Goal: Information Seeking & Learning: Learn about a topic

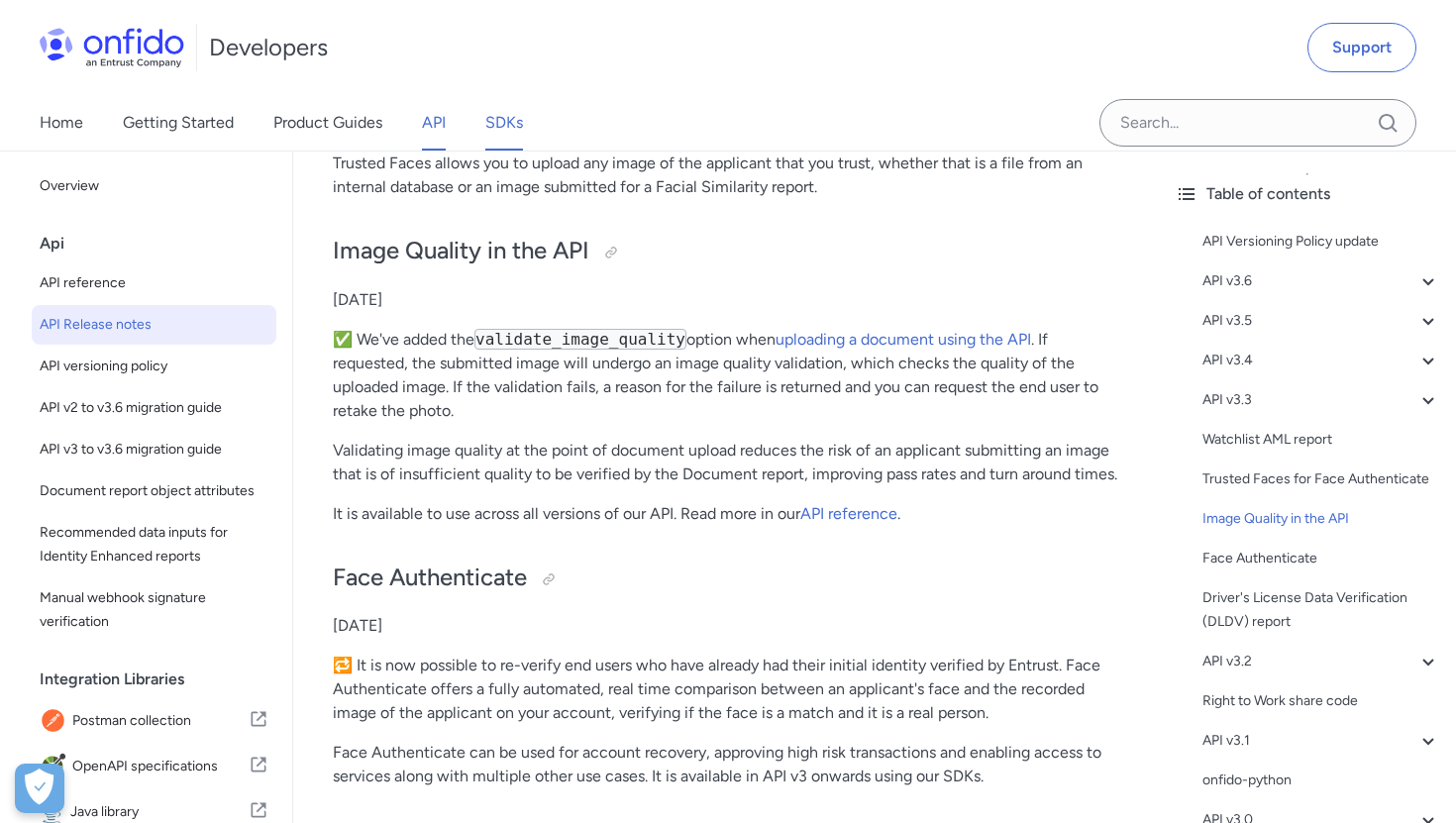
click at [490, 117] on link "SDKs" at bounding box center [504, 122] width 38 height 55
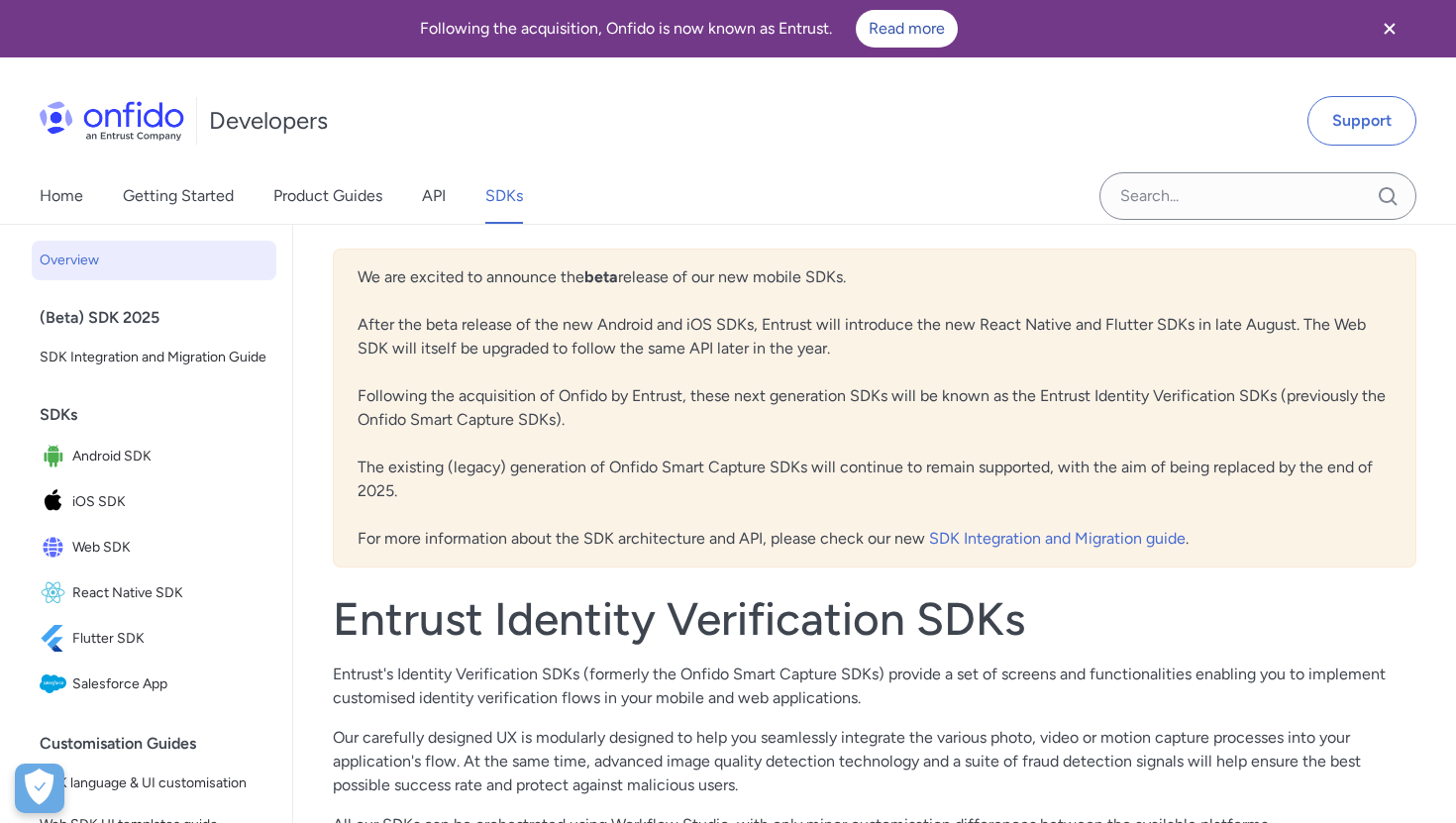
click at [89, 317] on div "(Beta) SDK 2025" at bounding box center [162, 318] width 245 height 40
click at [83, 371] on link "SDK Integration and Migration Guide" at bounding box center [154, 358] width 245 height 40
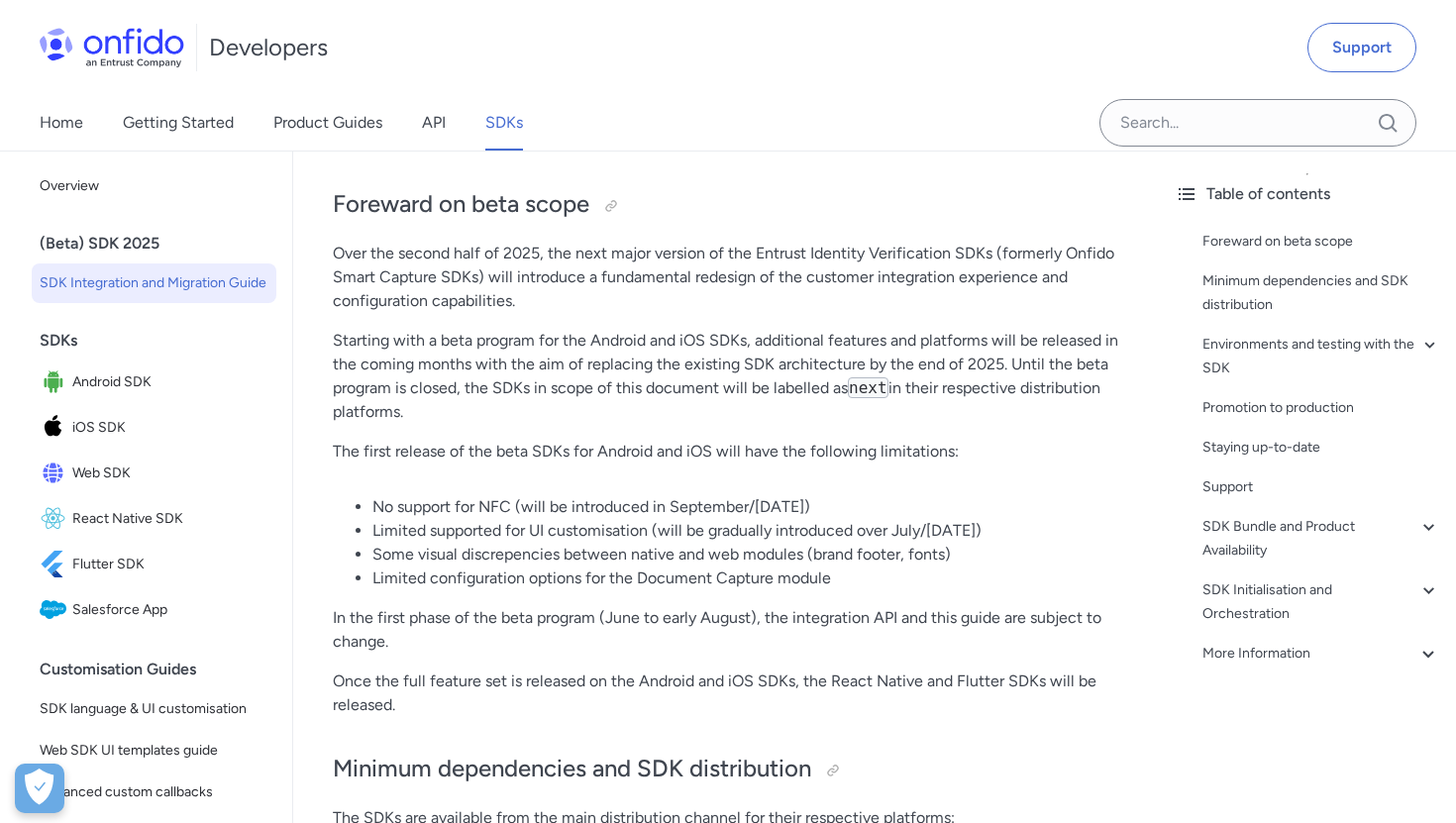
scroll to position [591, 0]
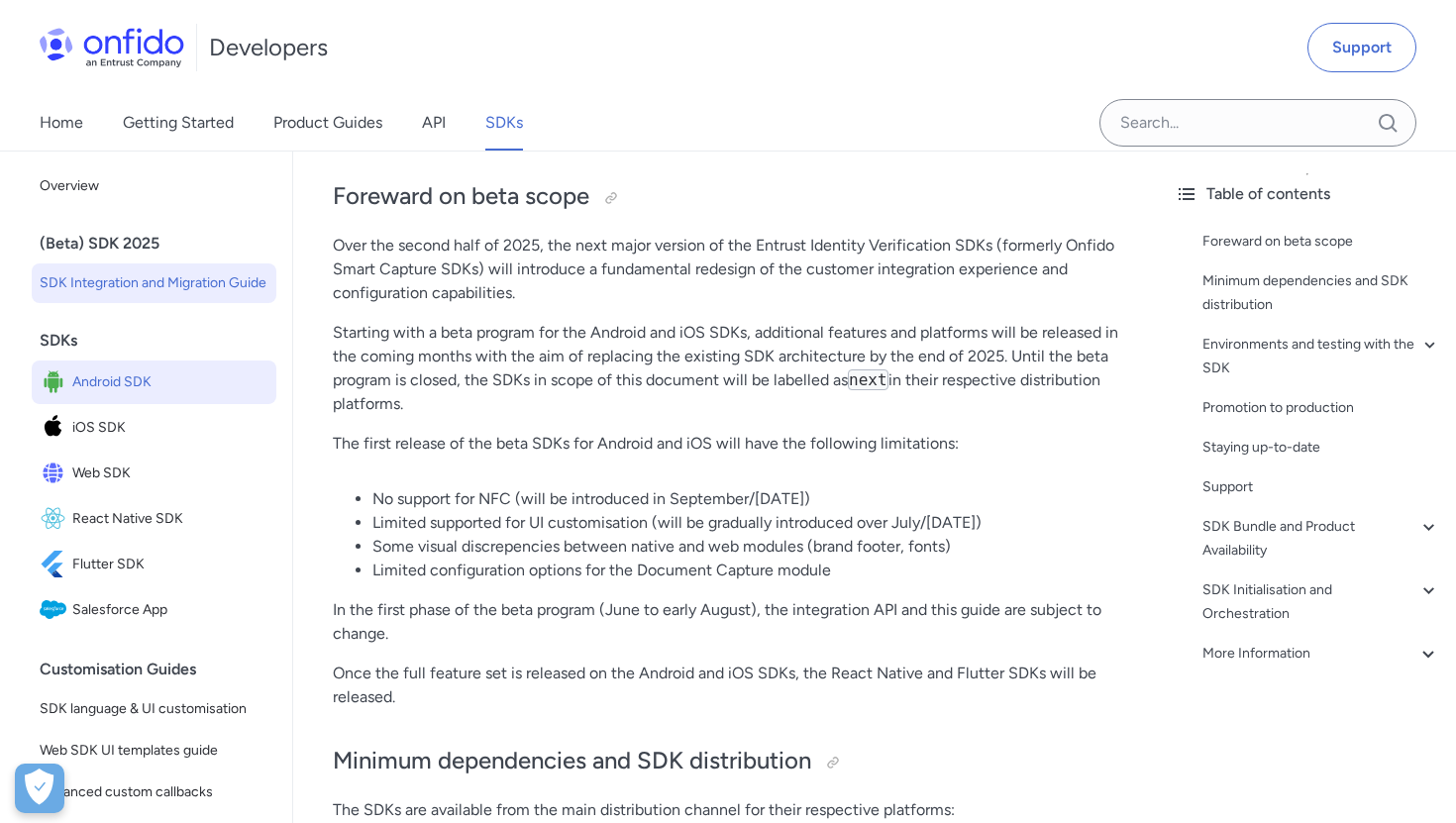
click at [102, 369] on span "Android SDK" at bounding box center [170, 382] width 196 height 28
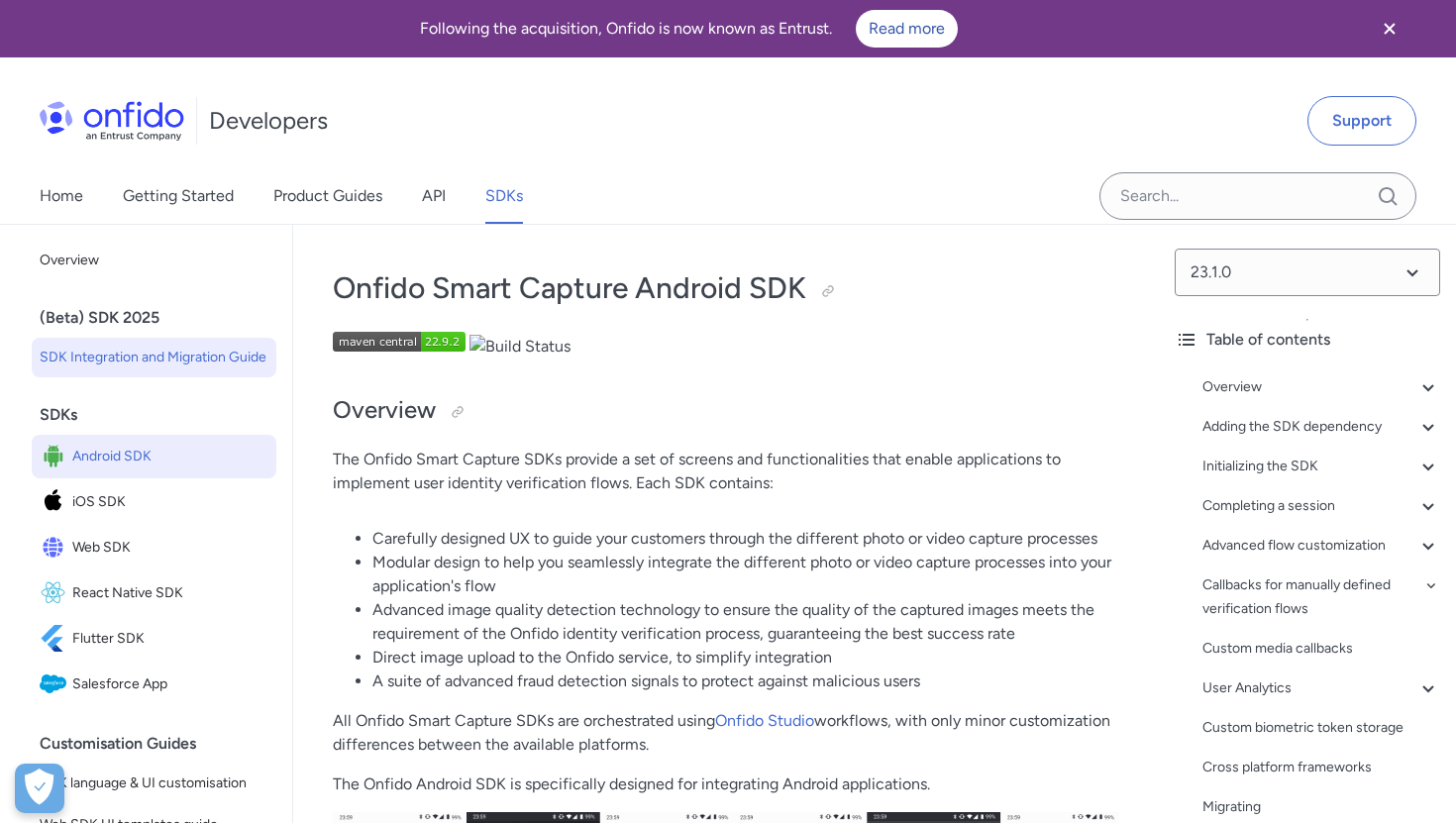
click at [157, 365] on span "SDK Integration and Migration Guide" at bounding box center [154, 358] width 229 height 24
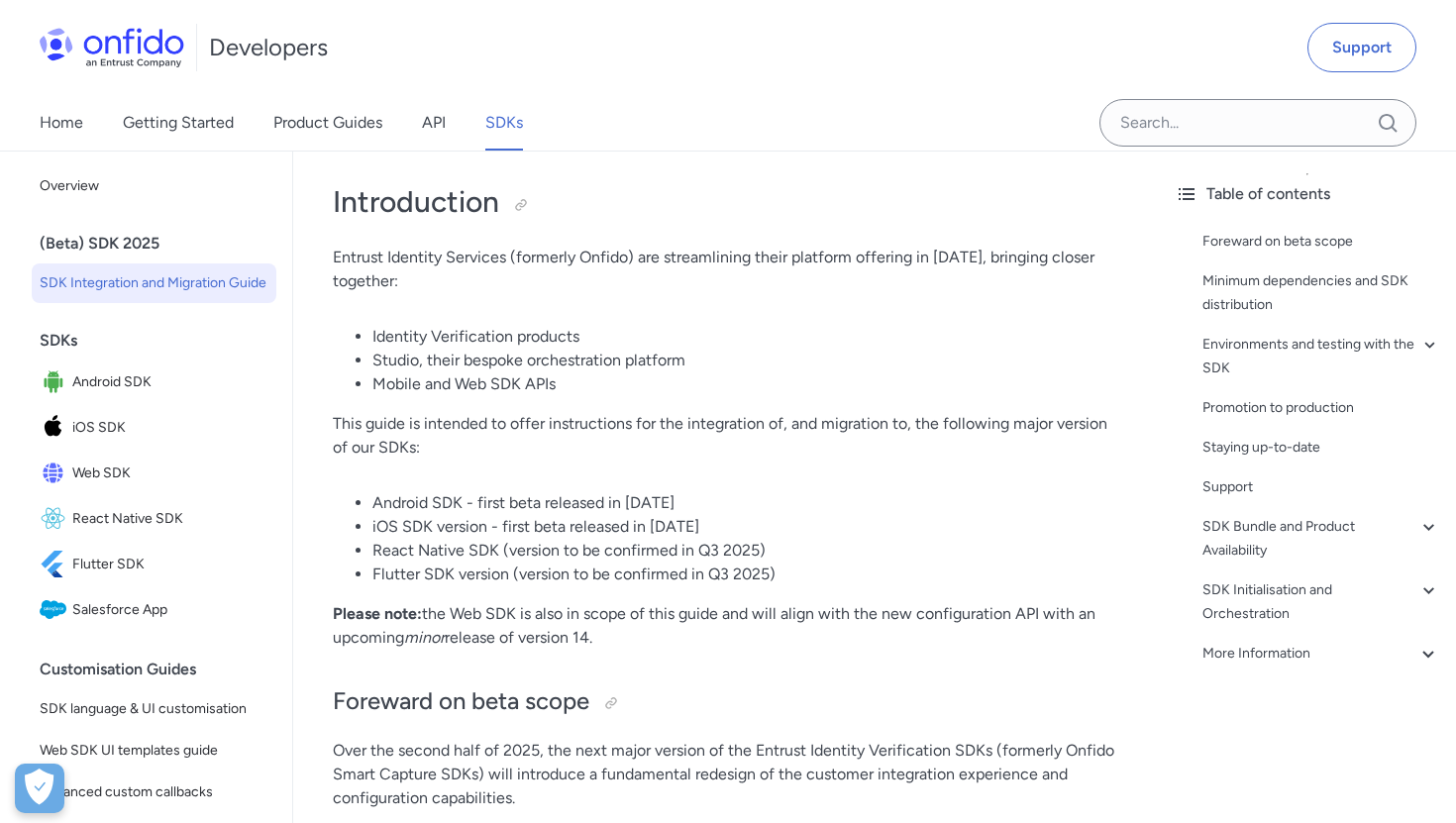
scroll to position [91, 0]
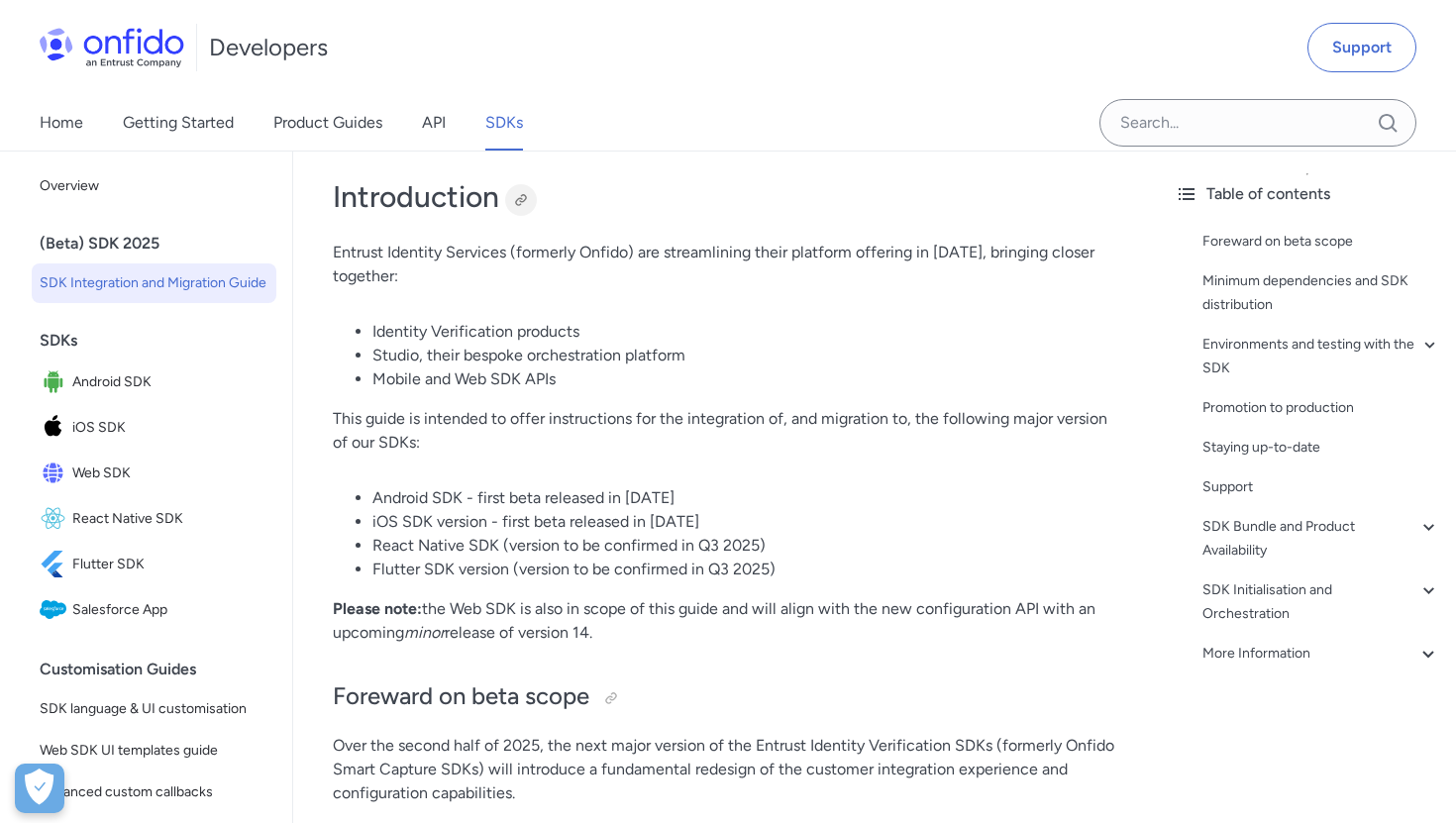
click at [523, 207] on div at bounding box center [521, 200] width 16 height 16
click at [200, 377] on span "Android SDK" at bounding box center [170, 382] width 196 height 28
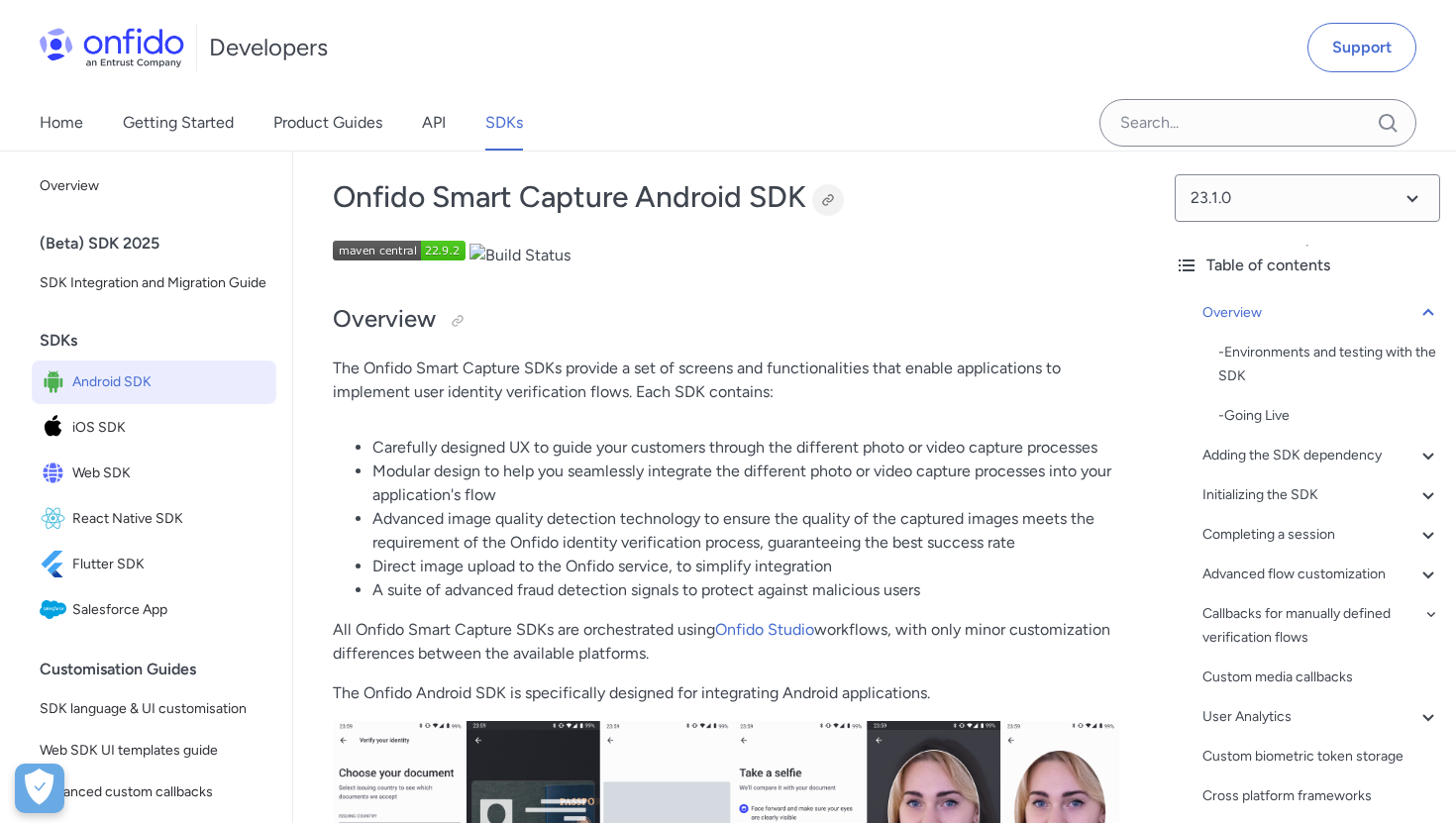
click at [836, 201] on div at bounding box center [828, 200] width 16 height 16
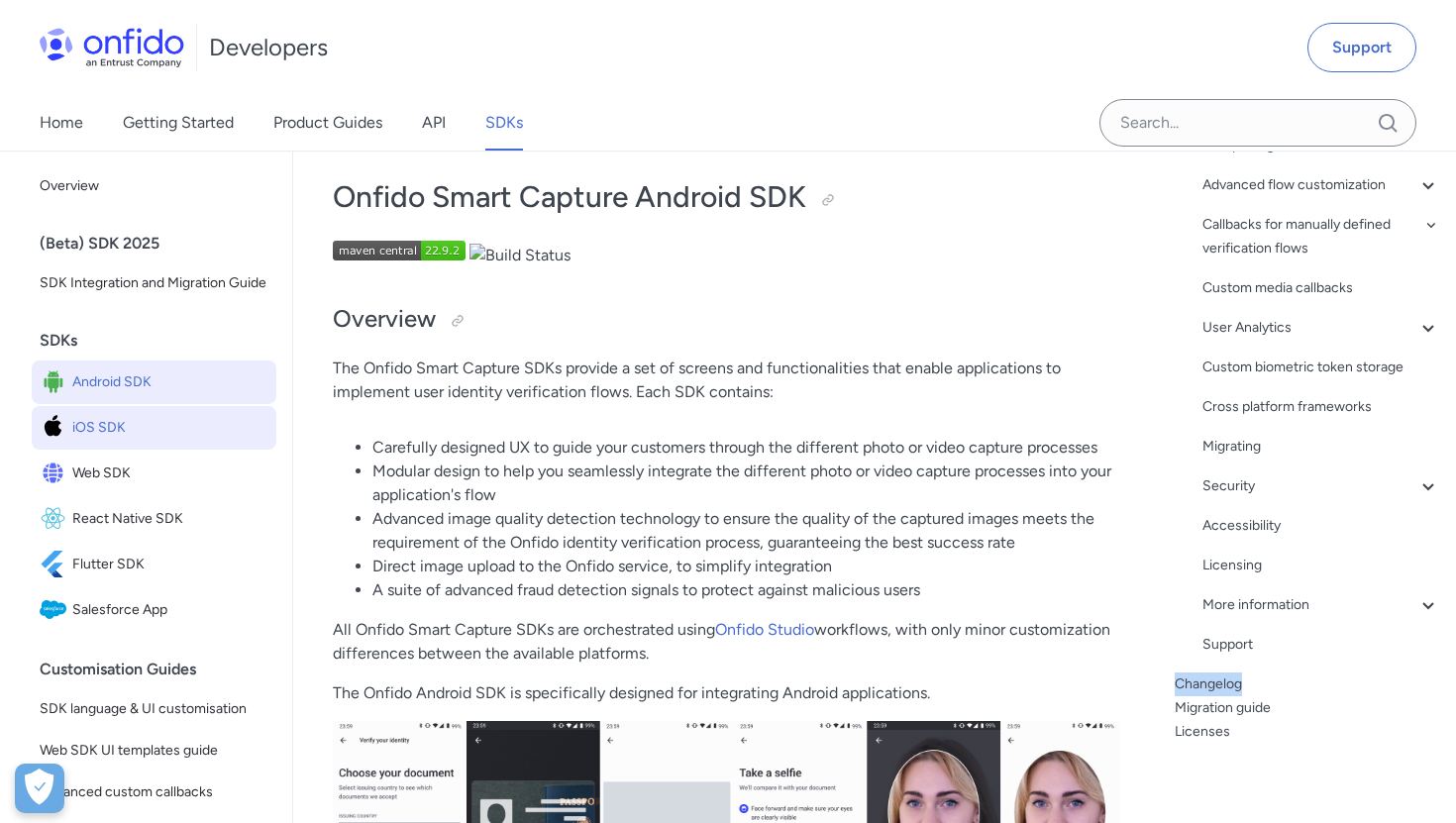
click at [148, 425] on span "iOS SDK" at bounding box center [170, 428] width 196 height 28
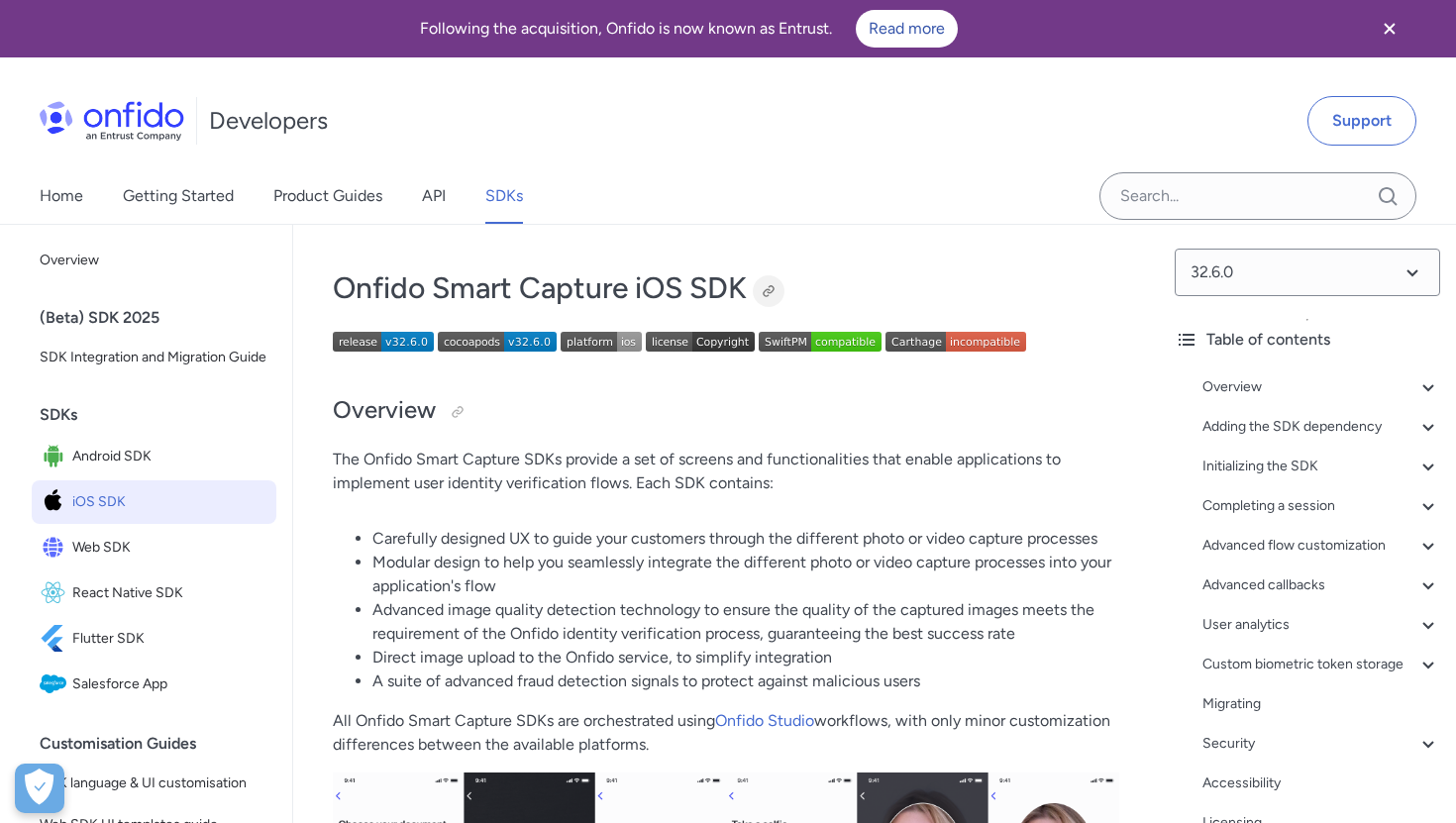
click at [772, 290] on div at bounding box center [769, 291] width 16 height 16
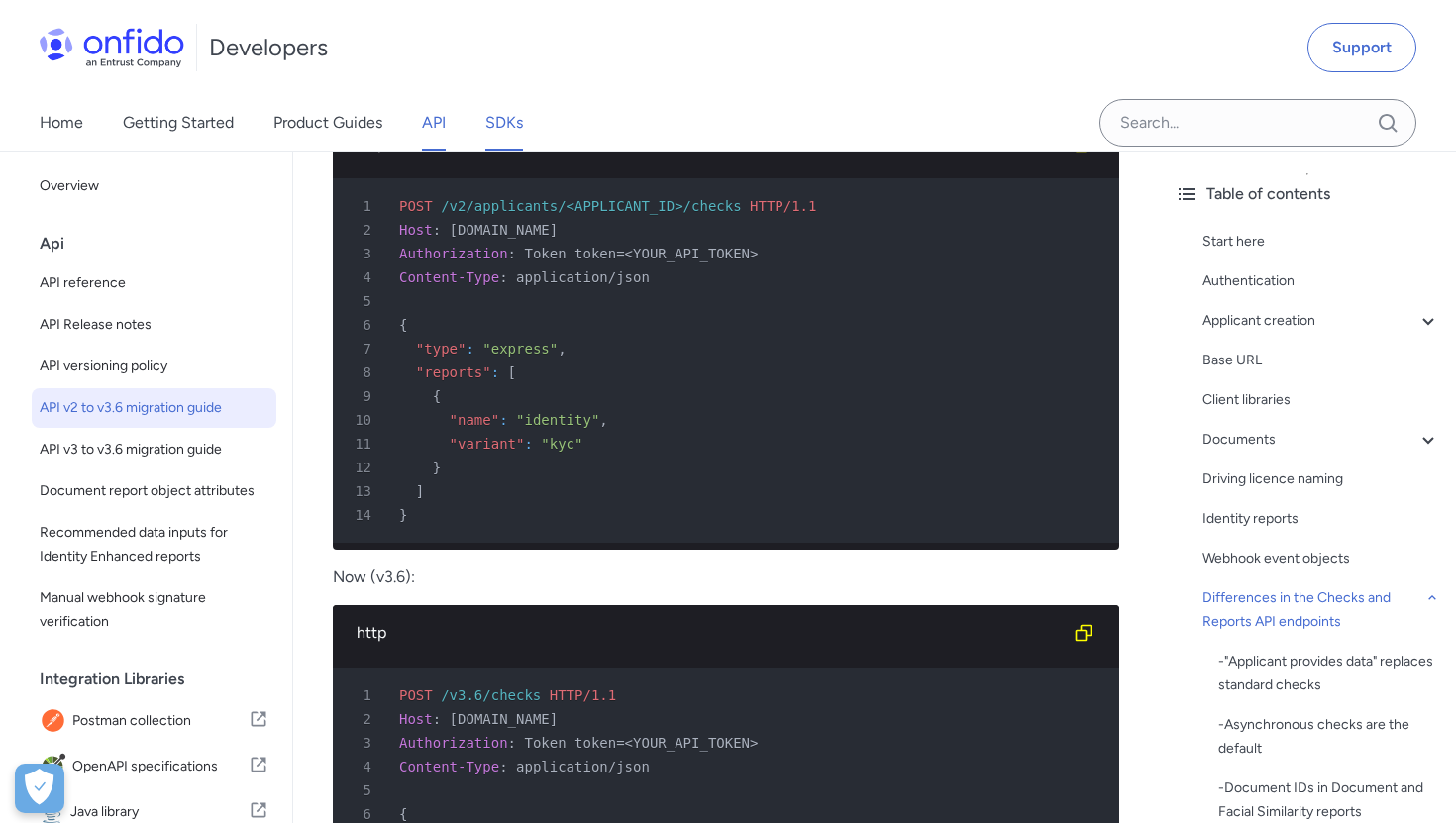
click at [492, 119] on link "SDKs" at bounding box center [504, 122] width 38 height 55
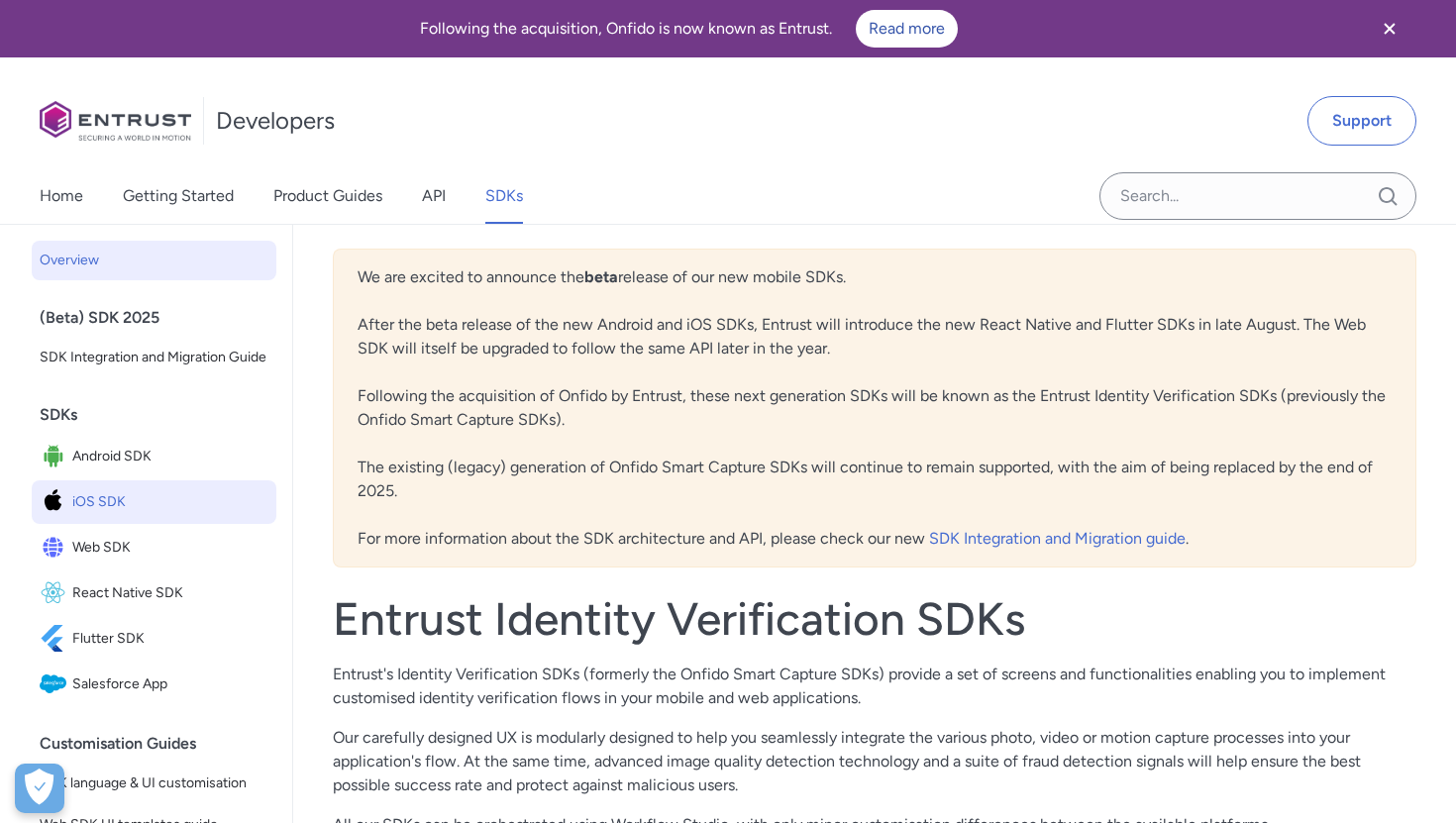
click at [97, 512] on span "iOS SDK" at bounding box center [170, 502] width 196 height 28
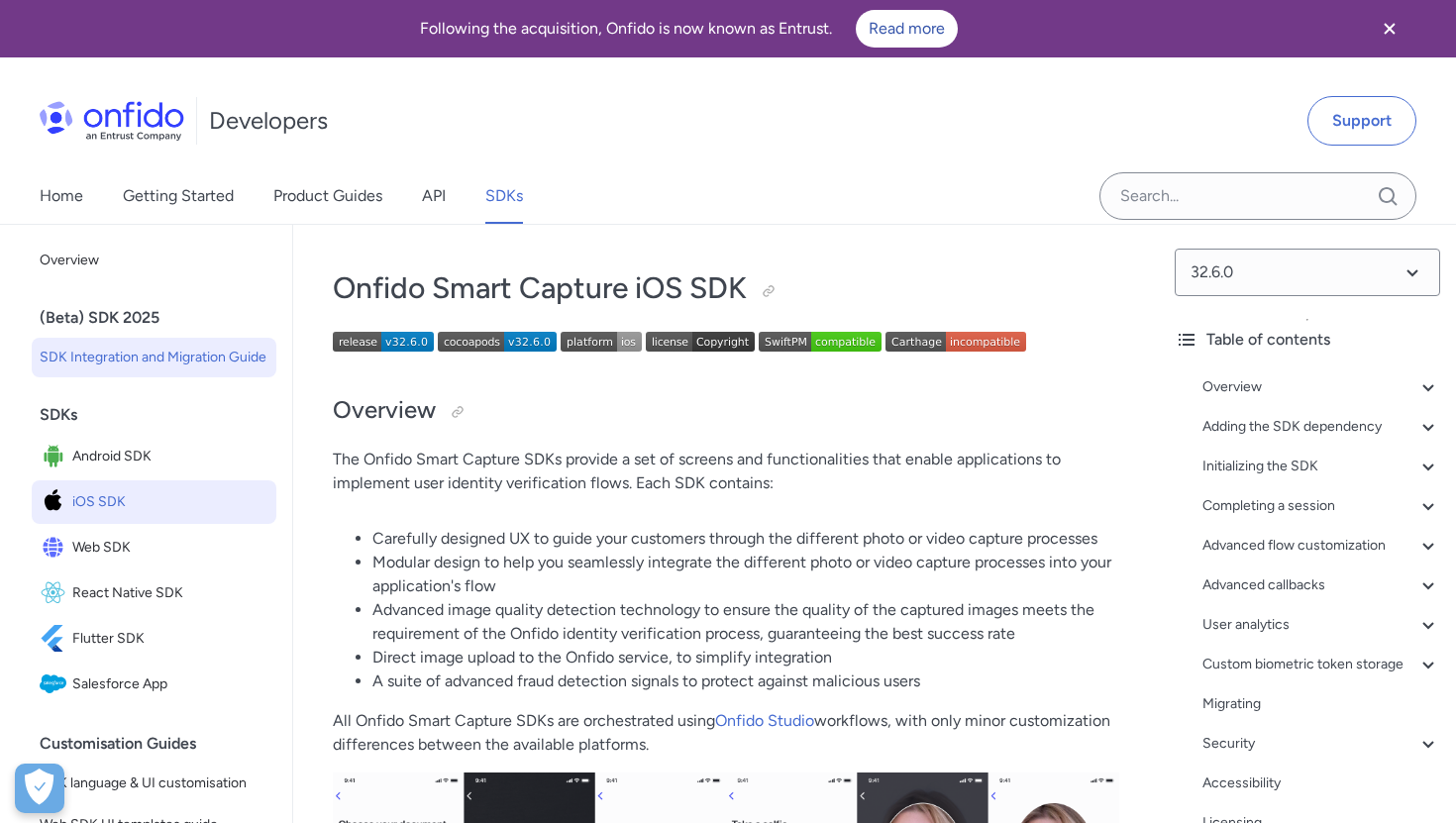
click at [156, 359] on span "SDK Integration and Migration Guide" at bounding box center [154, 358] width 229 height 24
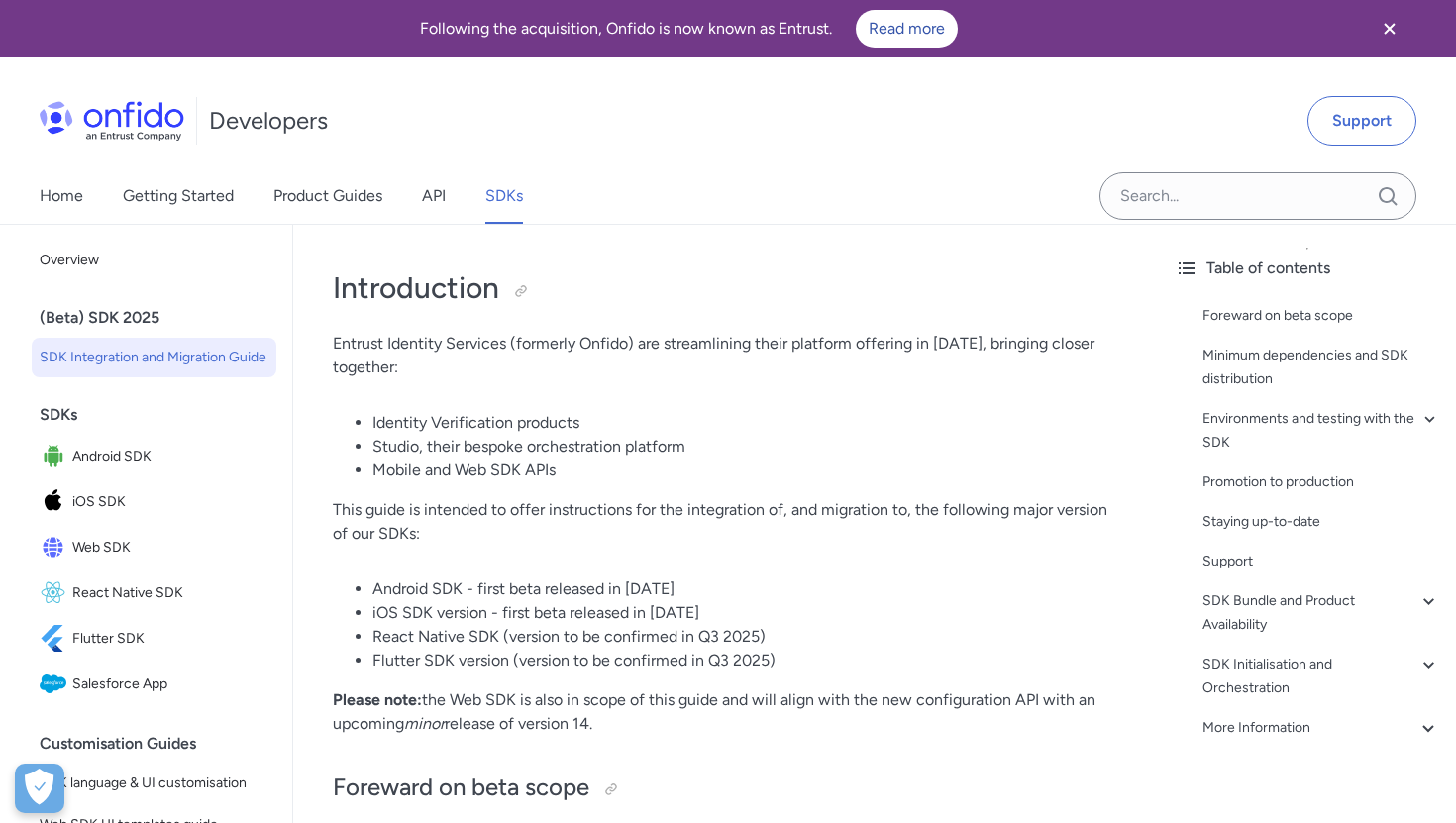
click at [161, 322] on div "(Beta) SDK 2025" at bounding box center [162, 318] width 245 height 40
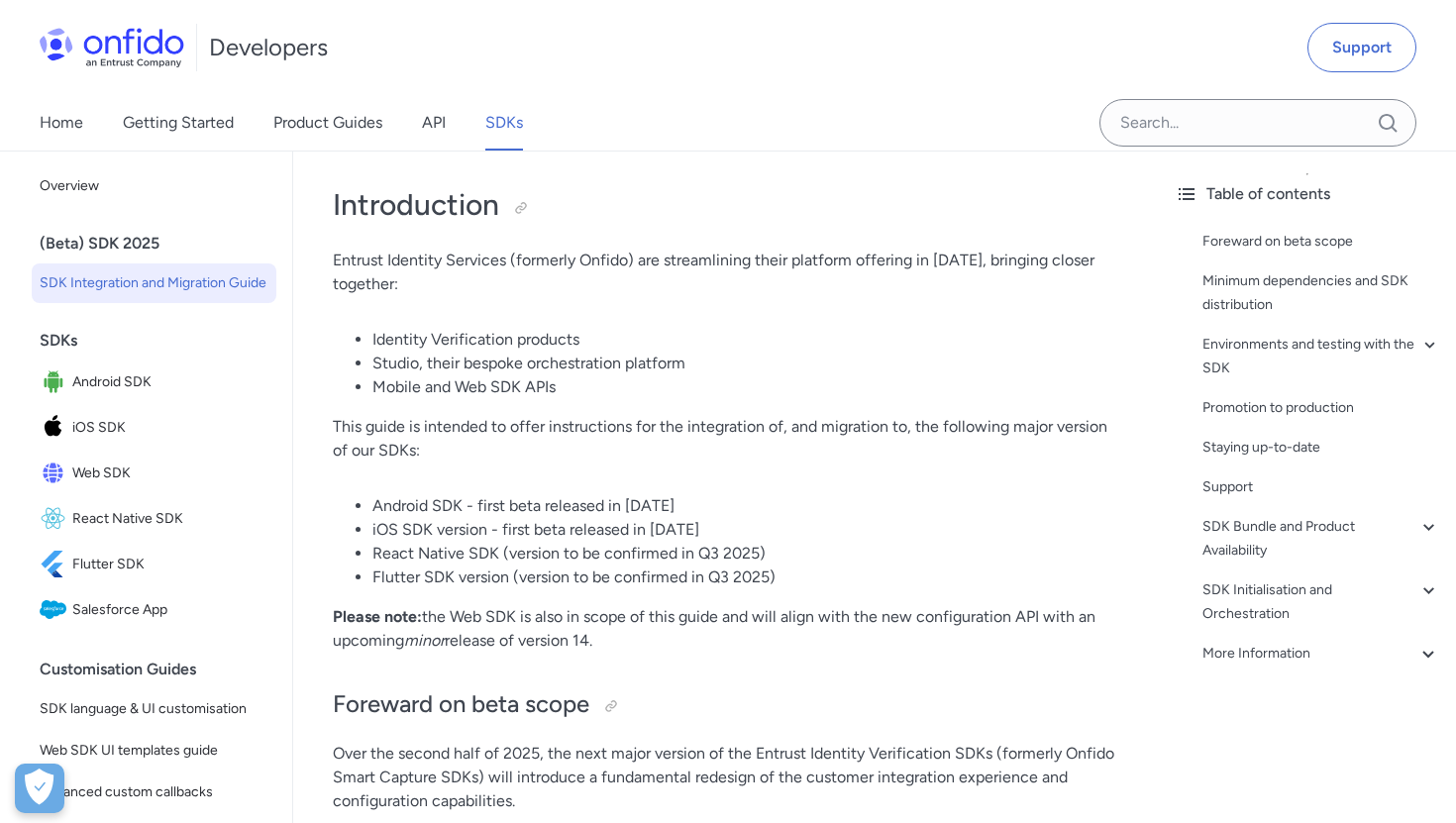
scroll to position [148, 0]
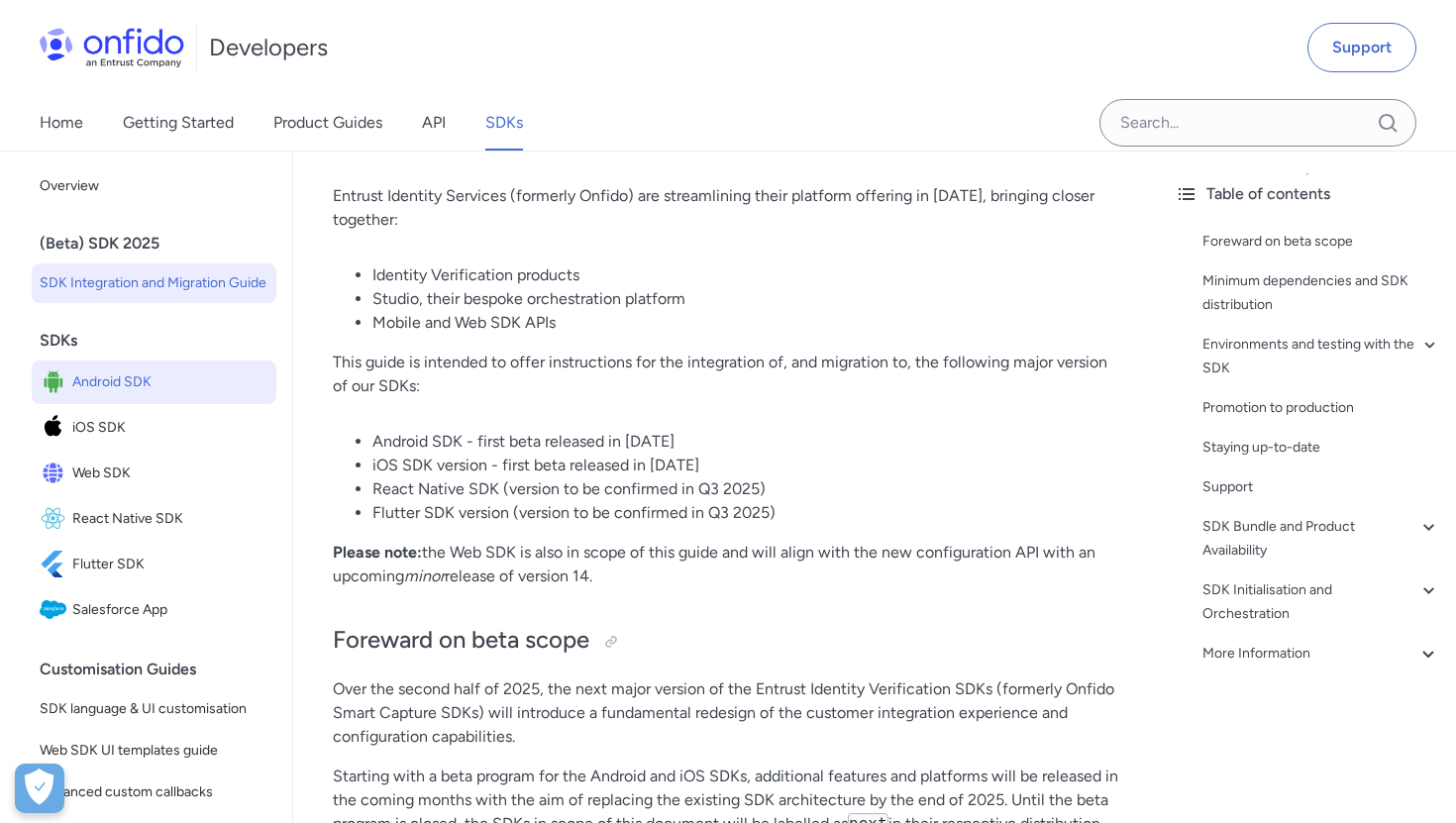
click at [193, 373] on span "Android SDK" at bounding box center [170, 382] width 196 height 28
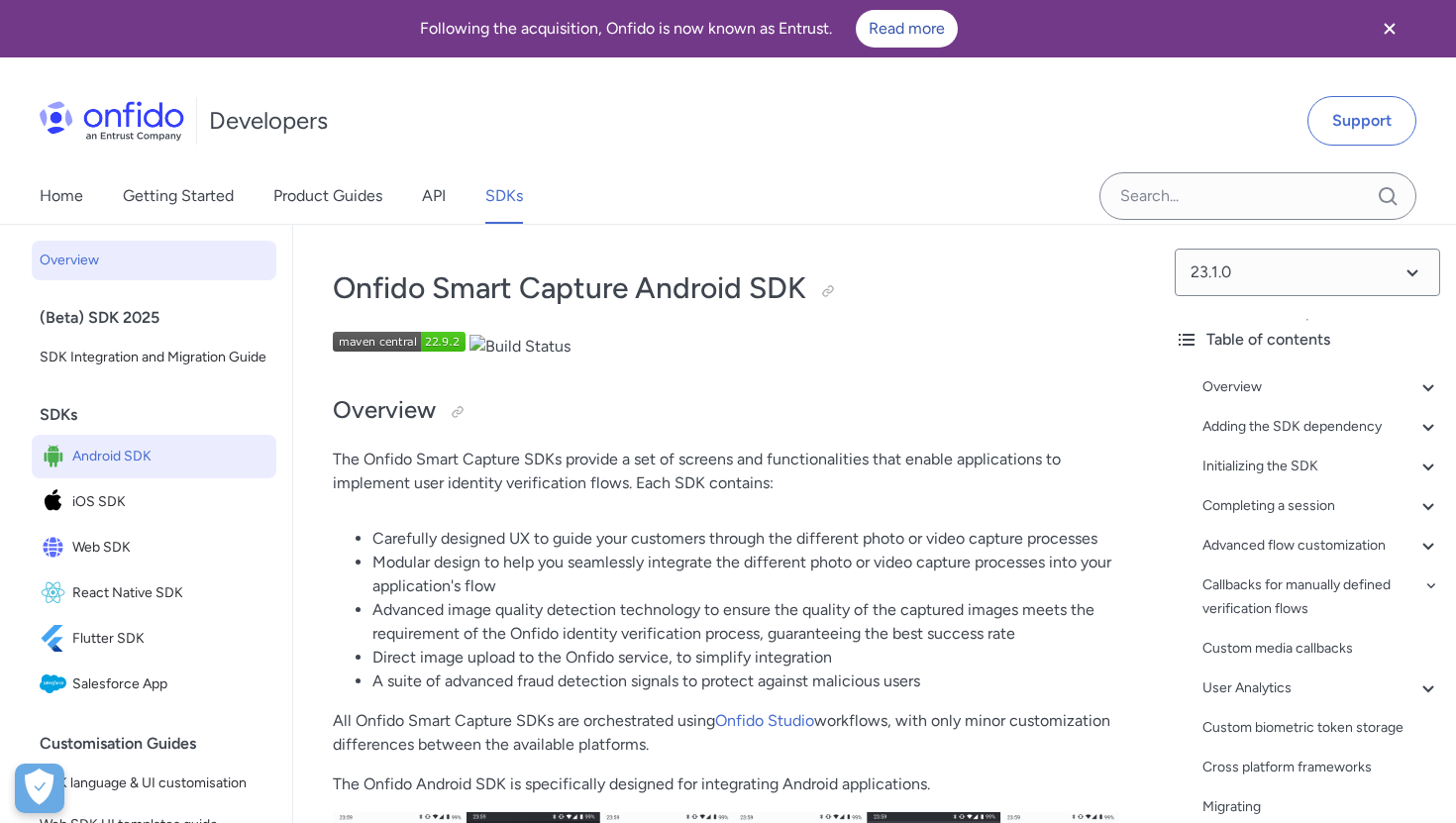
click at [116, 263] on span "Overview" at bounding box center [154, 261] width 229 height 24
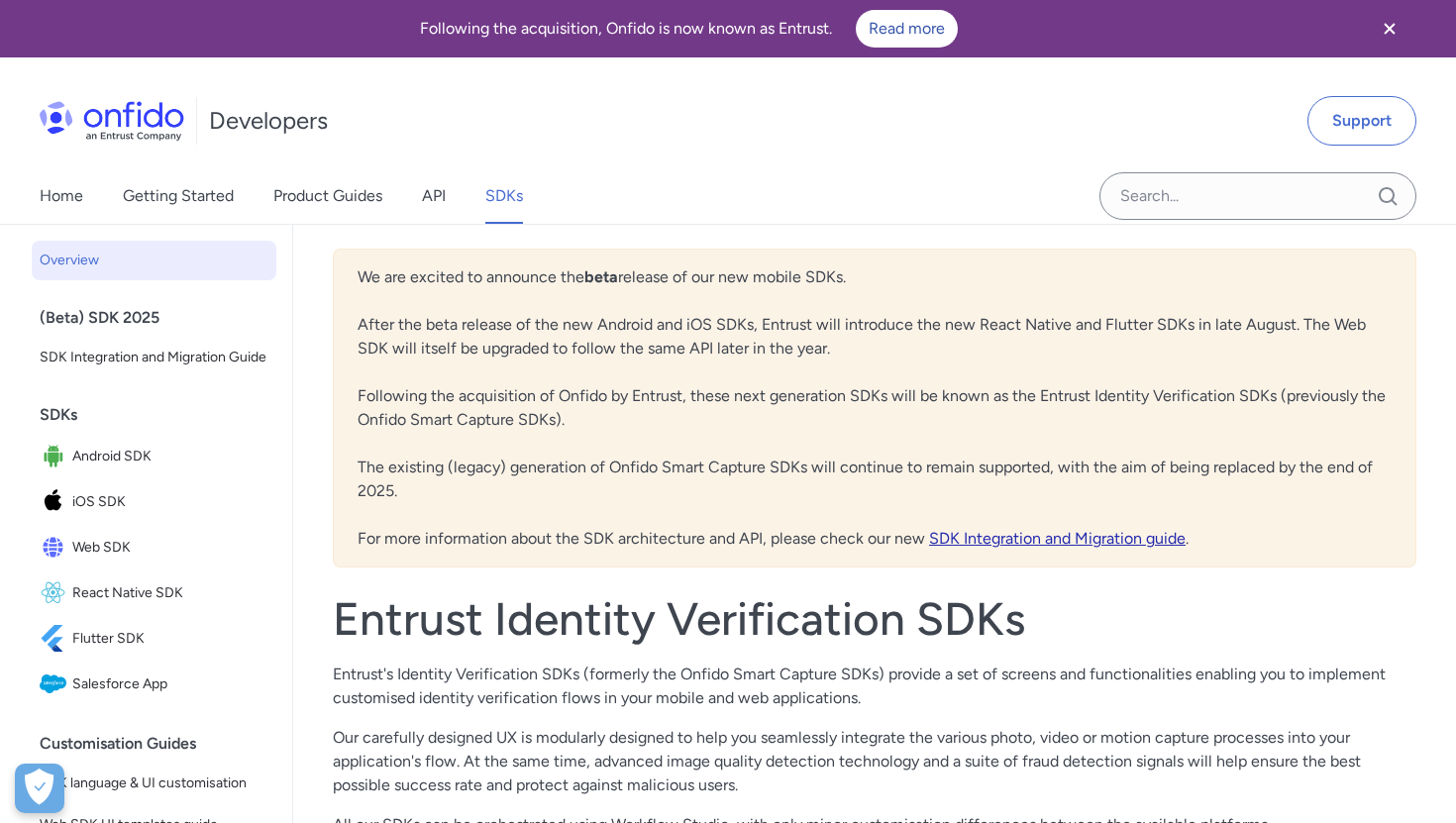
click at [952, 532] on link "SDK Integration and Migration guide" at bounding box center [1057, 538] width 257 height 19
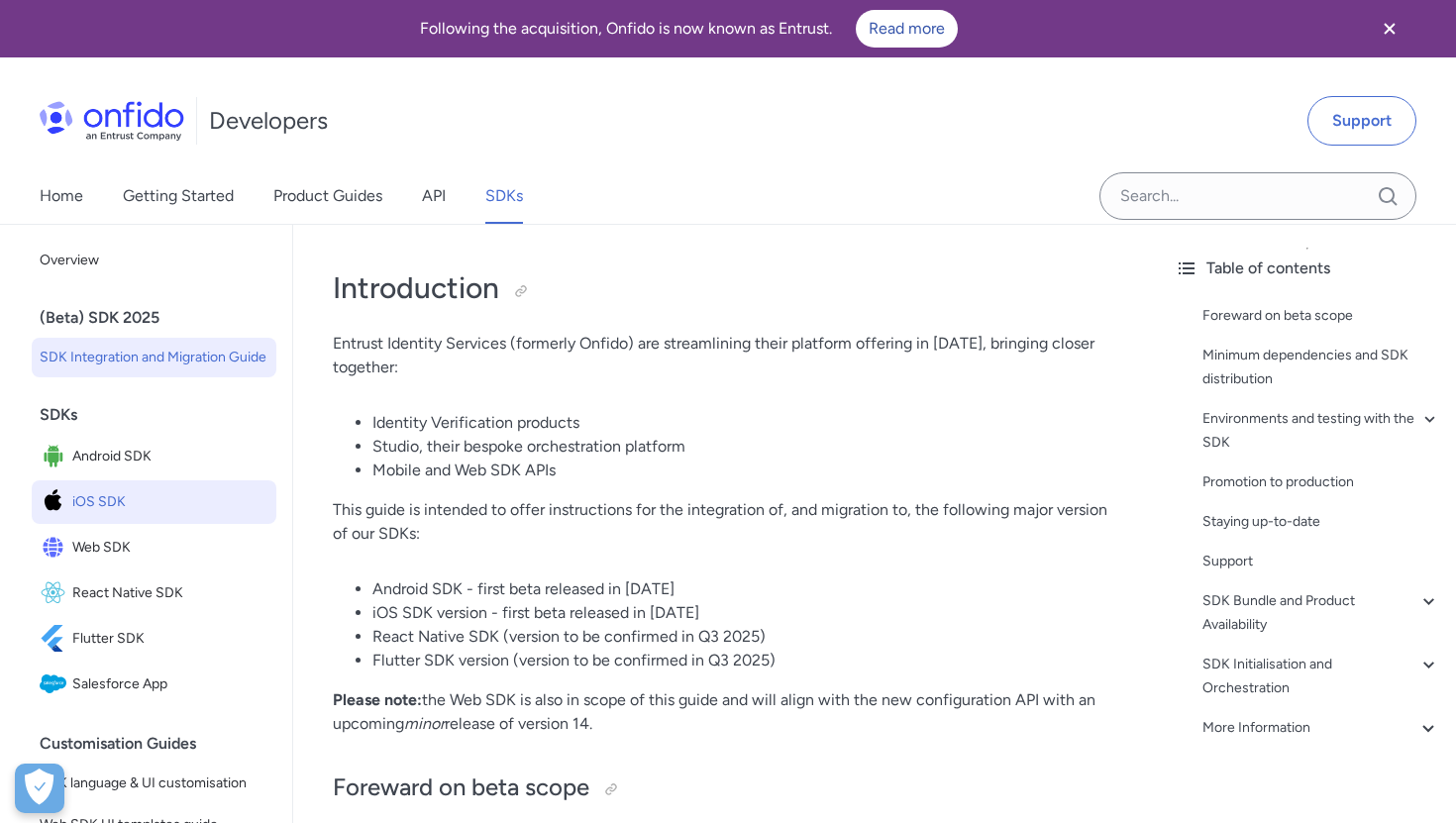
click at [125, 490] on span "iOS SDK" at bounding box center [170, 502] width 196 height 28
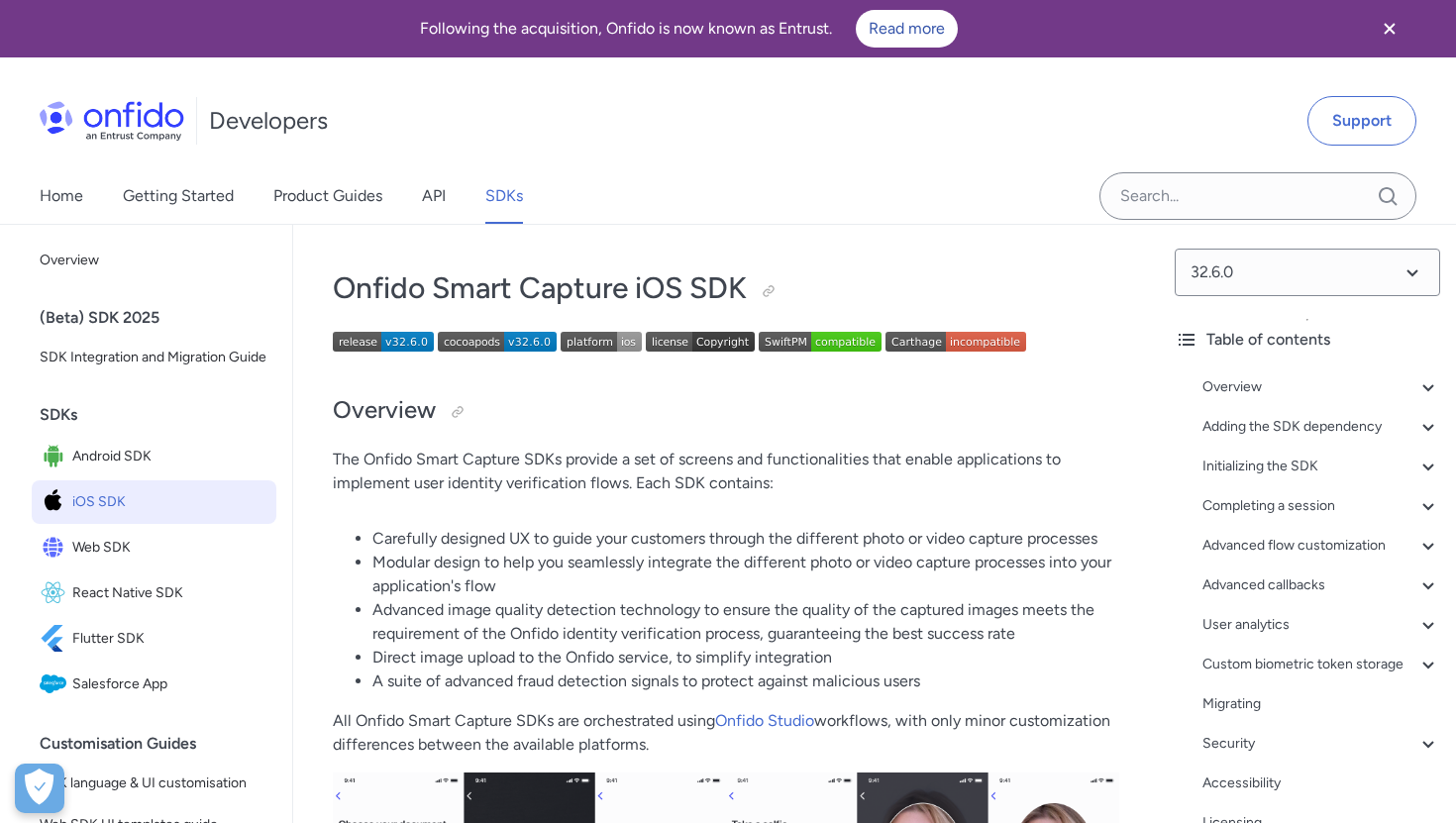
scroll to position [183, 0]
